Goal: Transaction & Acquisition: Purchase product/service

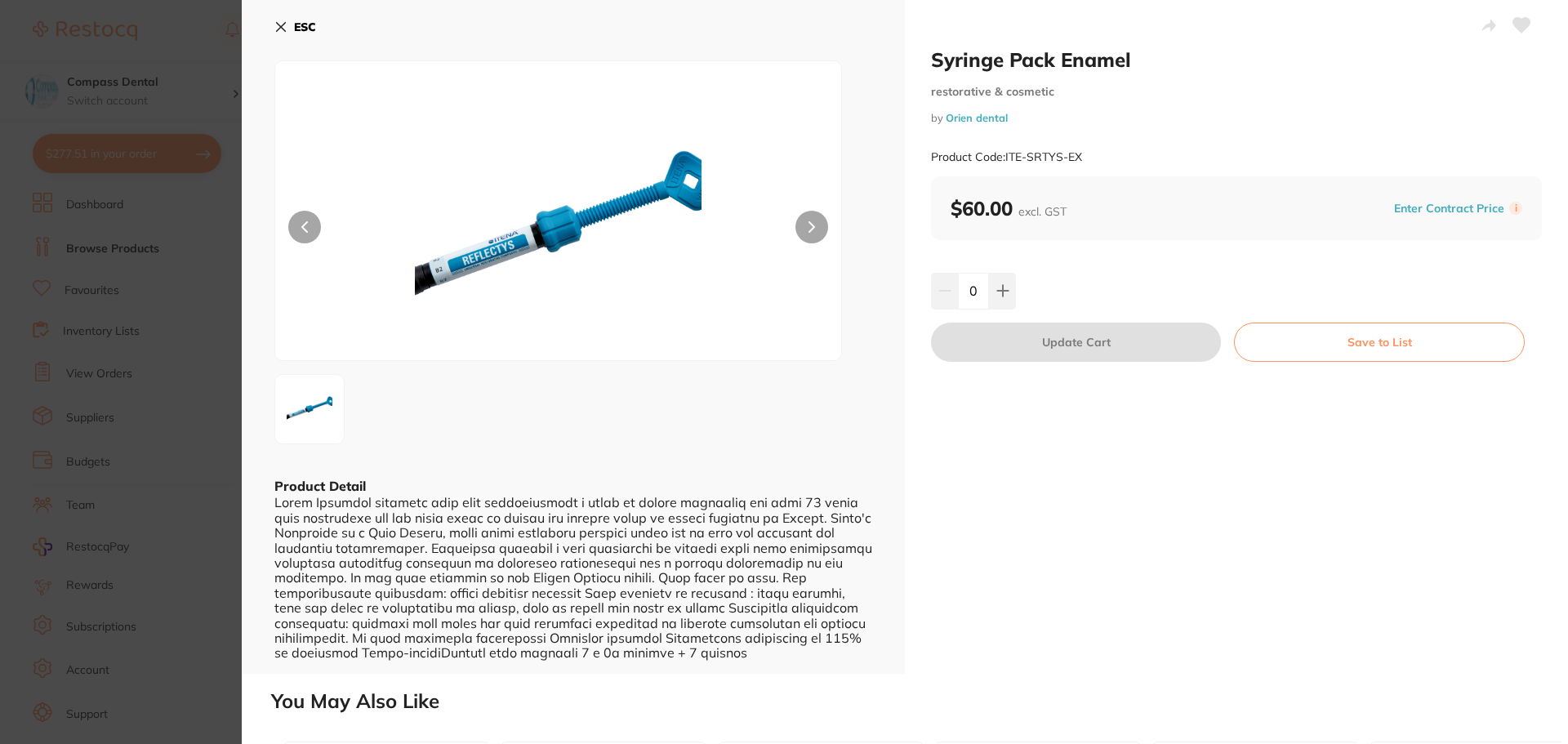
click at [283, 31] on icon at bounding box center [281, 27] width 13 height 13
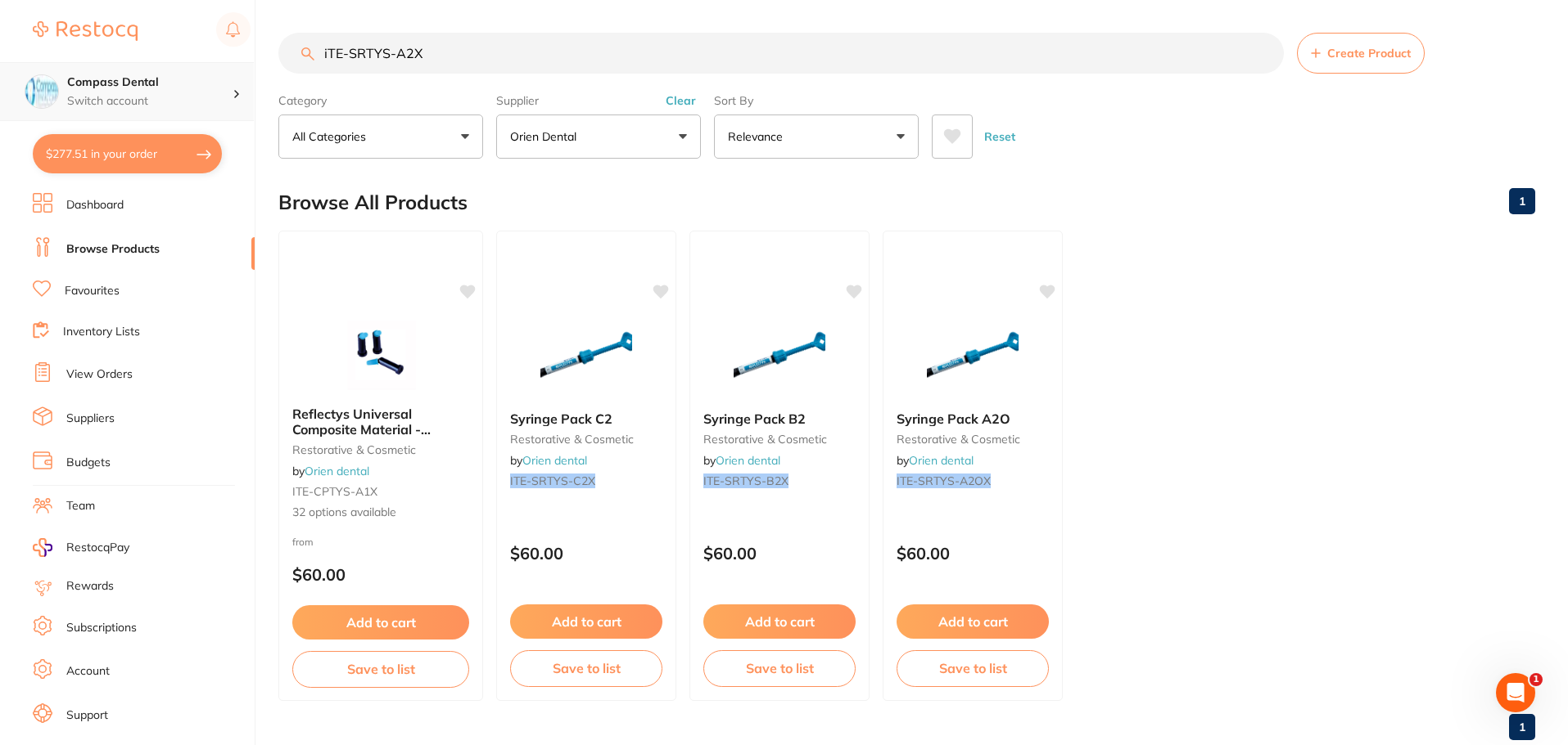
drag, startPoint x: 484, startPoint y: 62, endPoint x: 221, endPoint y: 71, distance: 263.2
click at [221, 69] on div "$277.51 Compass Dental Switch account Compass Dental $277.51 in your order Dash…" at bounding box center [784, 372] width 1568 height 745
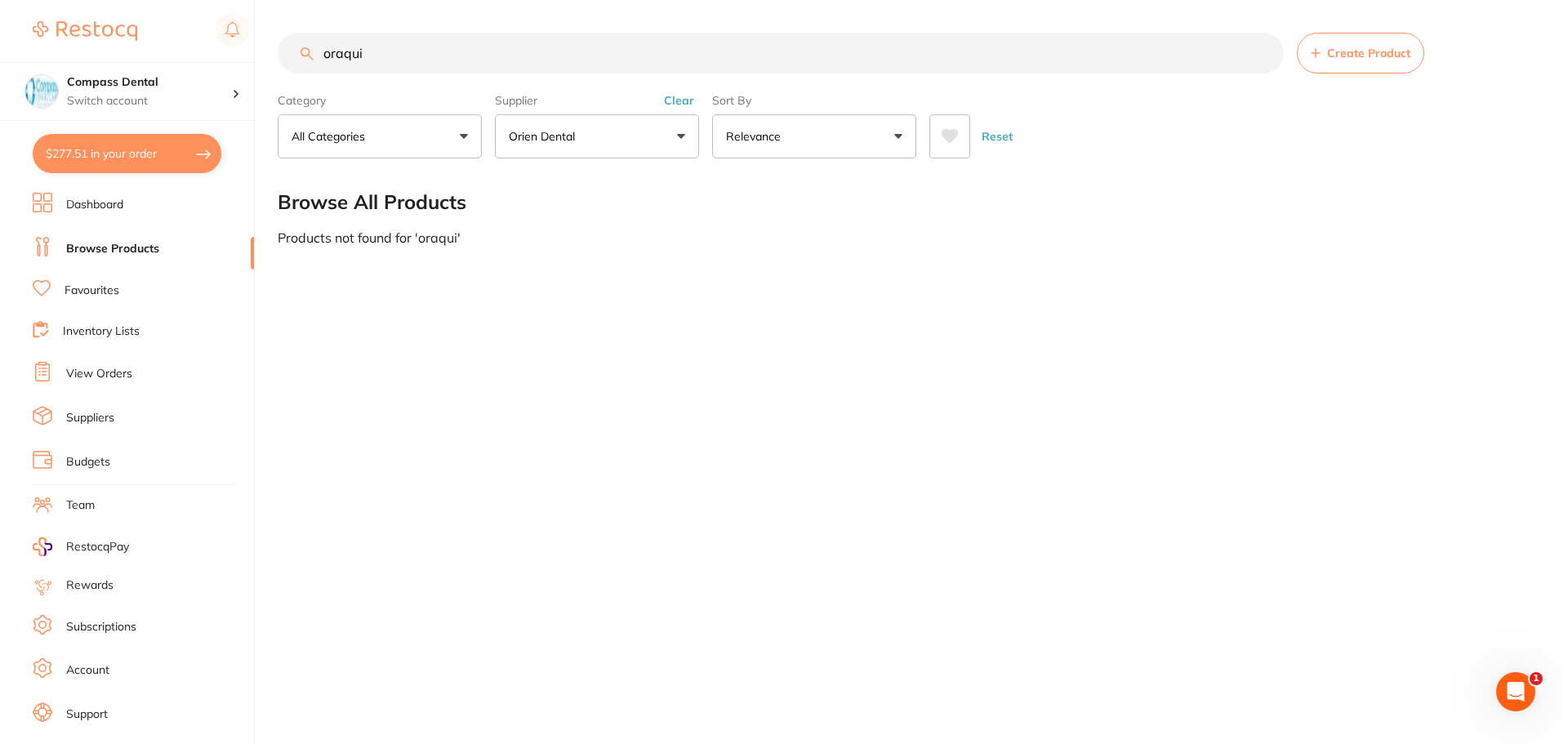
type input "oraqui"
click at [127, 248] on link "Browse Products" at bounding box center [113, 249] width 94 height 17
click at [95, 290] on link "Favourites" at bounding box center [92, 291] width 55 height 17
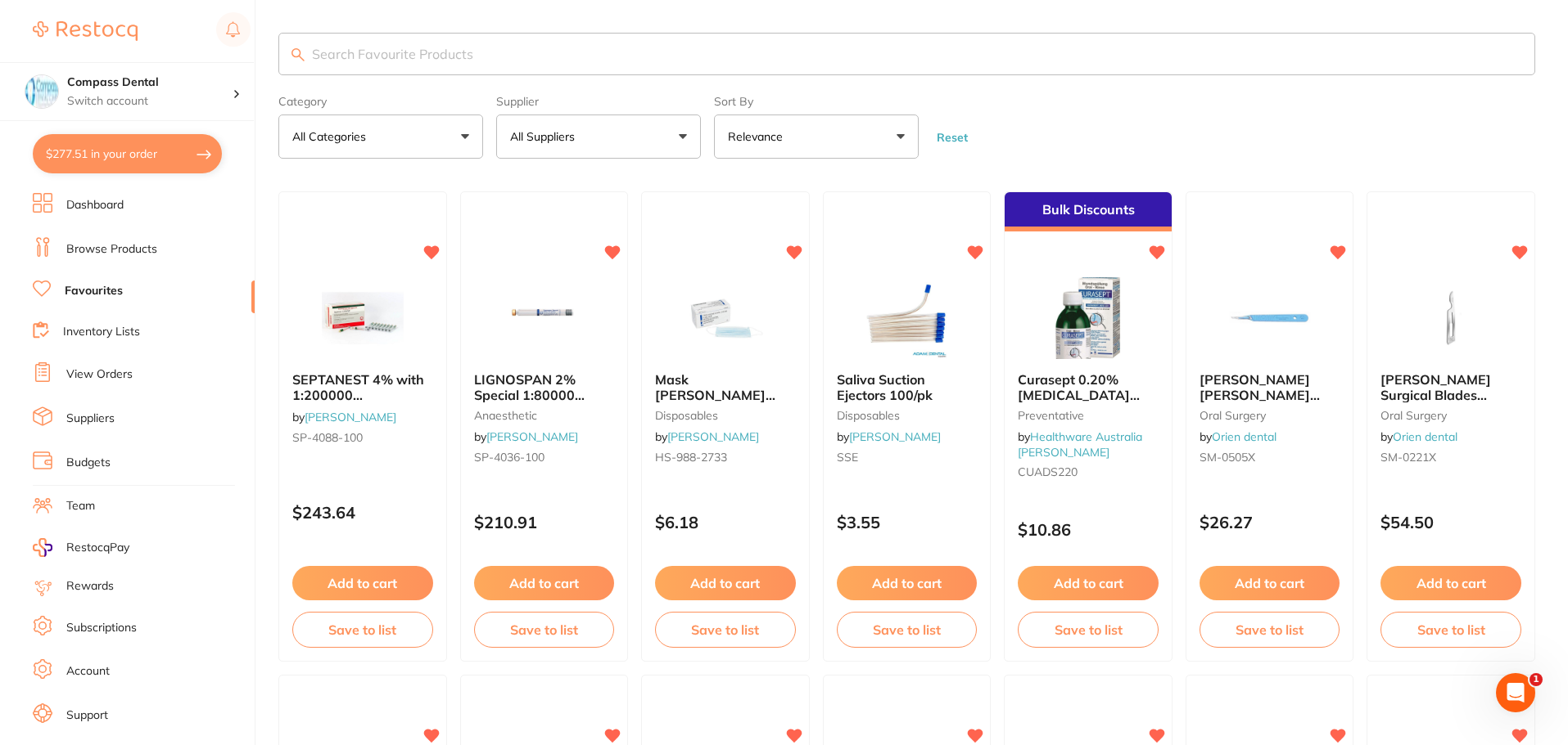
click at [133, 162] on button "$277.51 in your order" at bounding box center [127, 153] width 189 height 39
checkbox input "true"
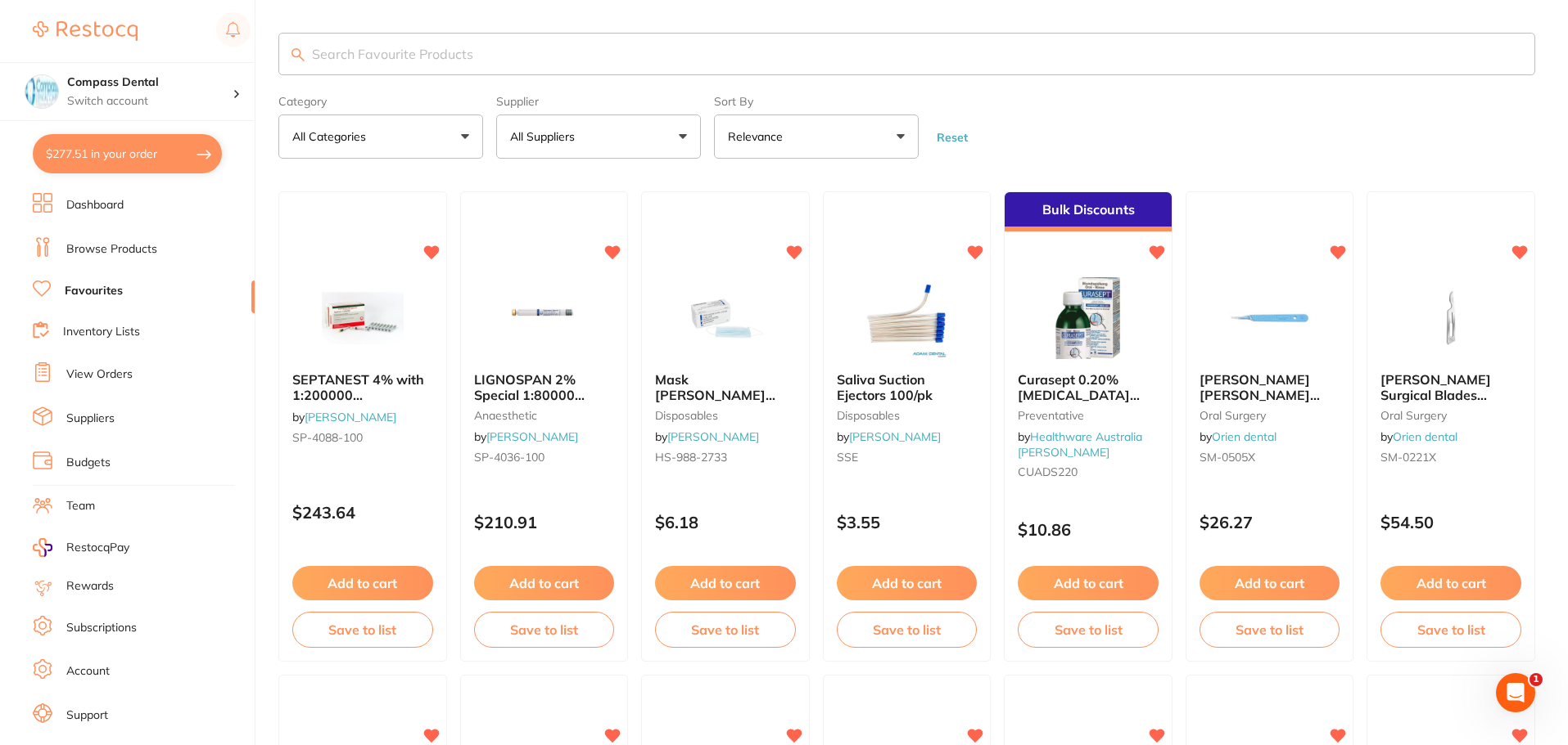
checkbox input "true"
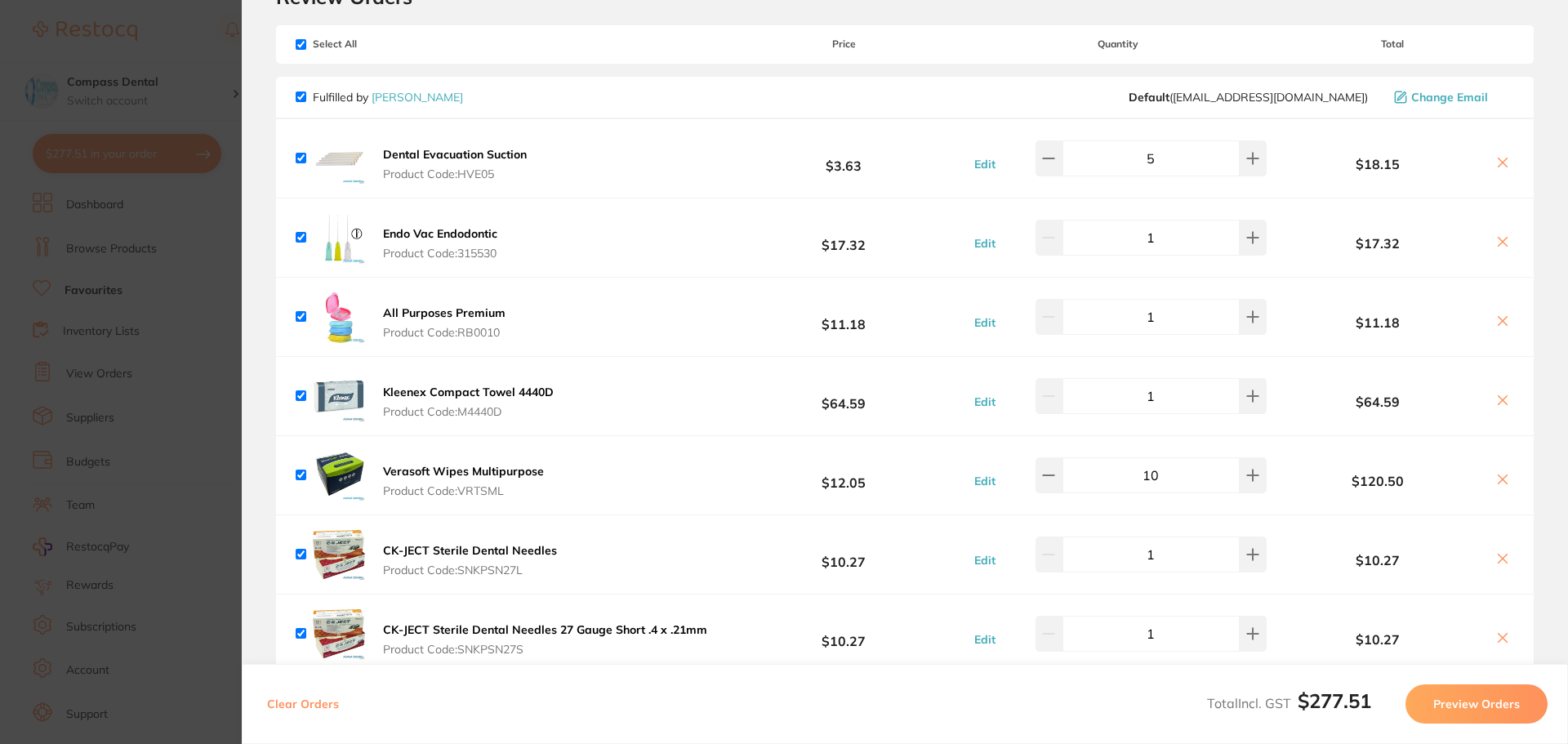
scroll to position [163, 0]
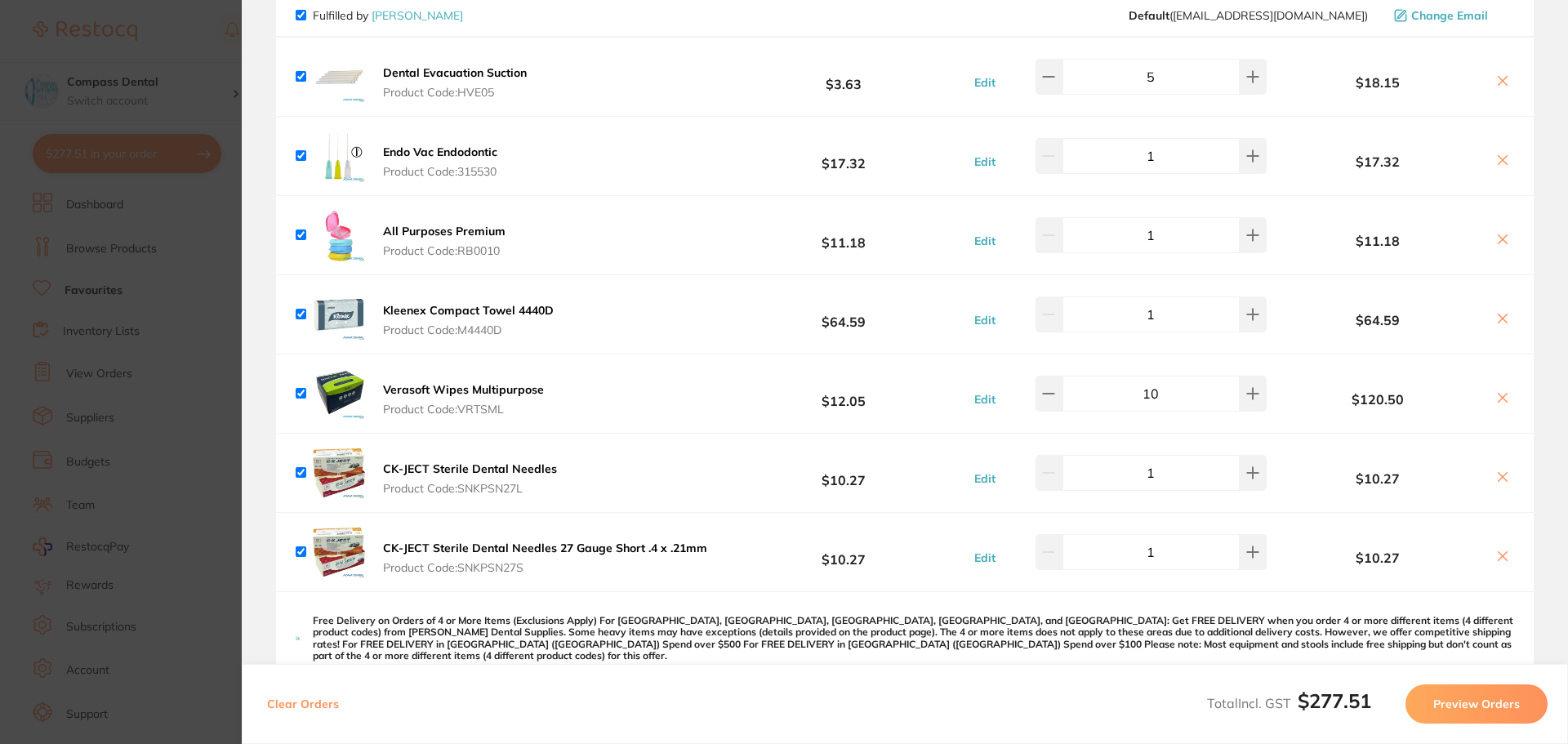
click at [1502, 473] on icon at bounding box center [1503, 478] width 13 height 13
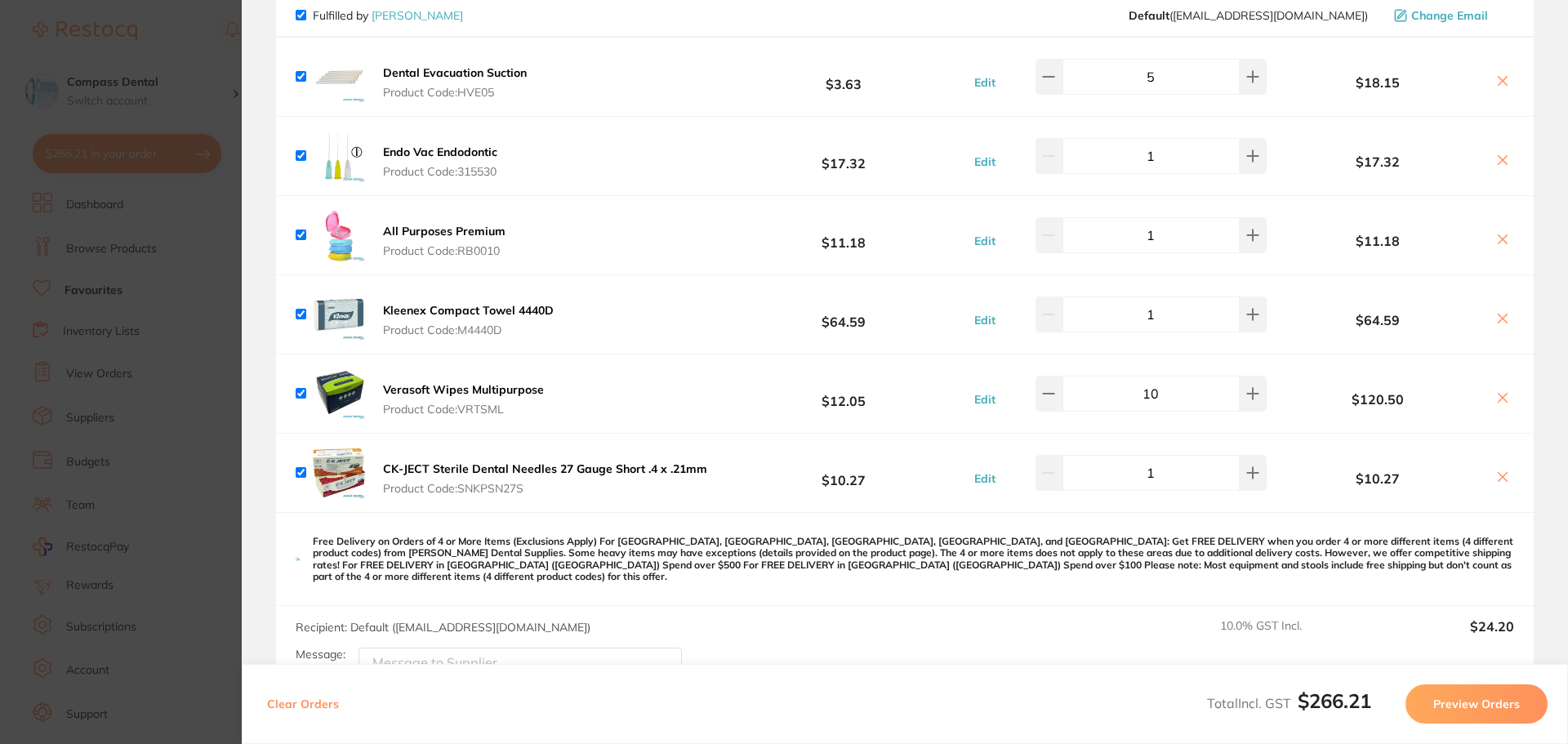
click at [1499, 473] on icon at bounding box center [1503, 478] width 13 height 13
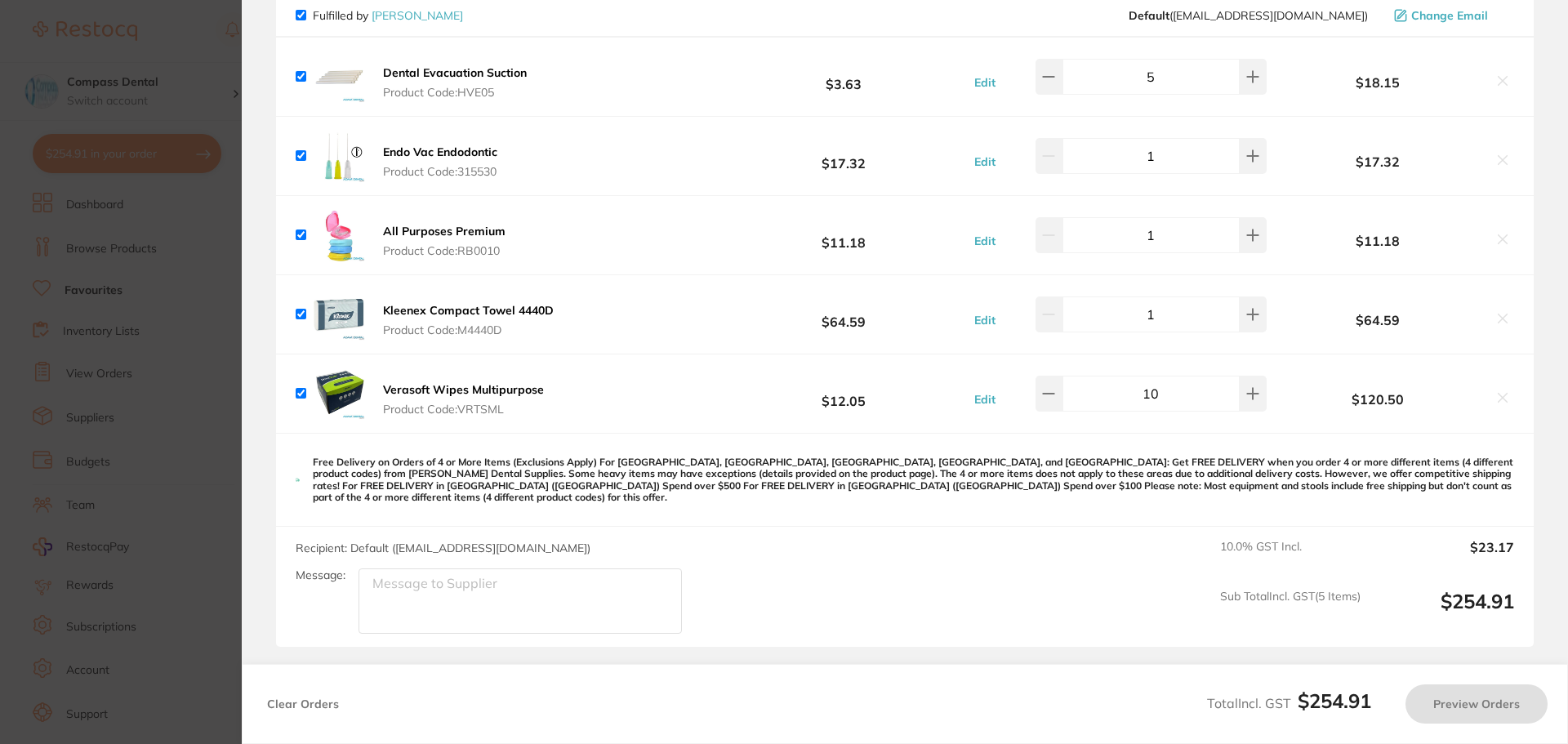
scroll to position [0, 0]
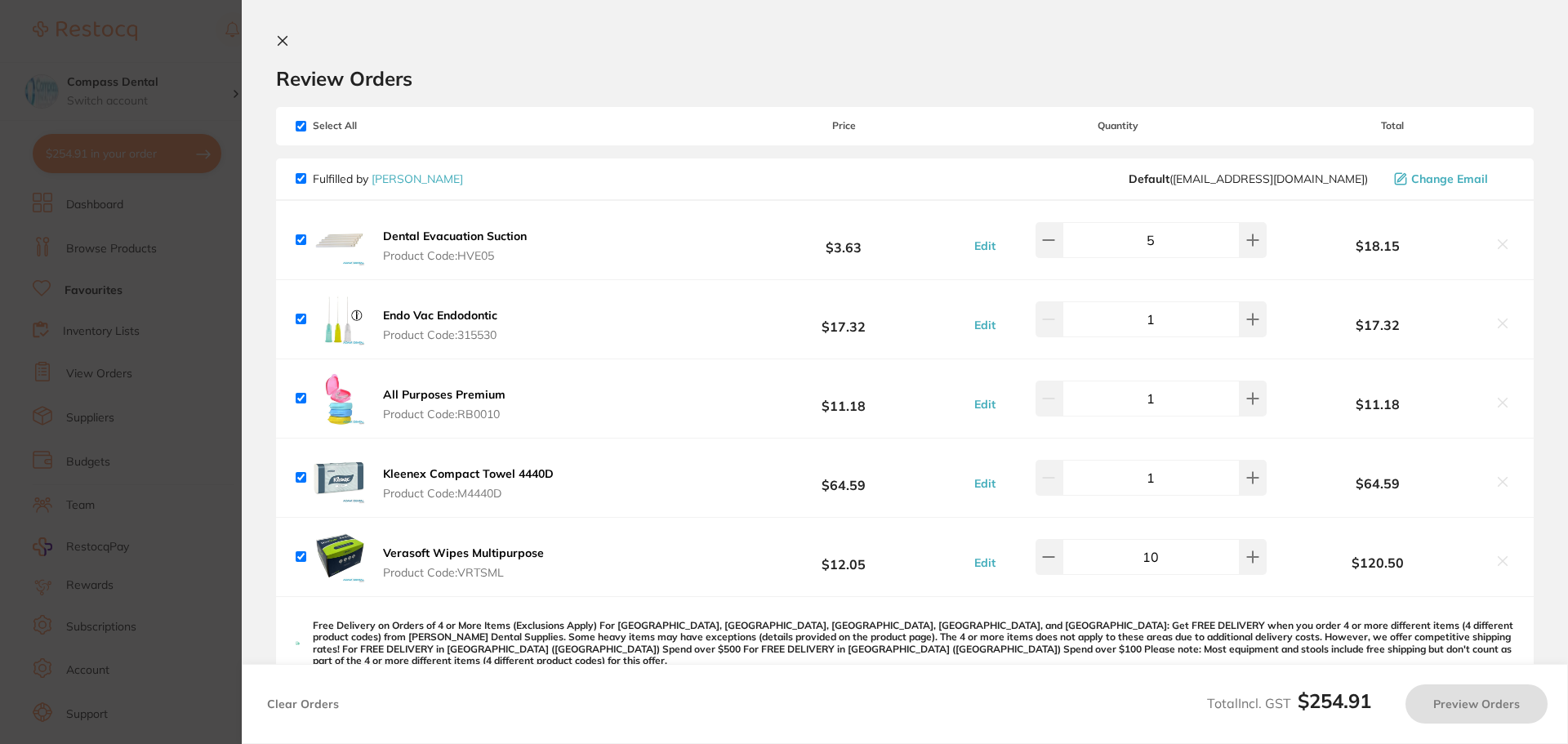
checkbox input "true"
